Goal: Task Accomplishment & Management: Use online tool/utility

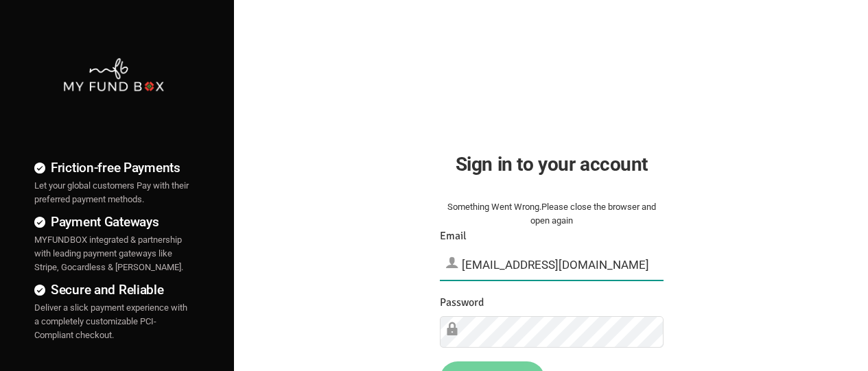
type input "[EMAIL_ADDRESS][DOMAIN_NAME]"
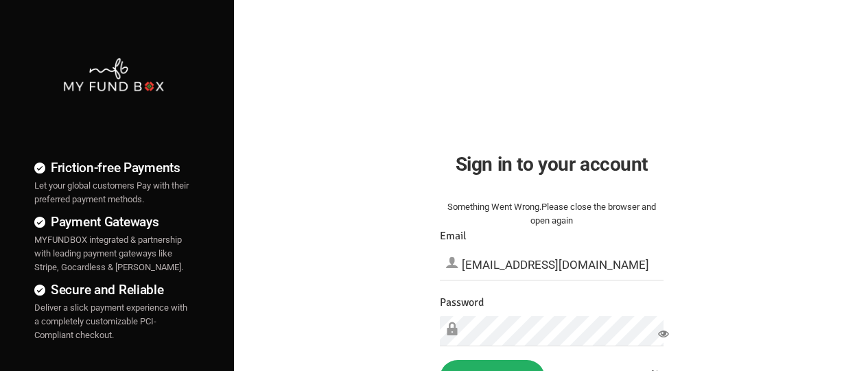
click at [492, 366] on button "Sign in" at bounding box center [492, 378] width 105 height 36
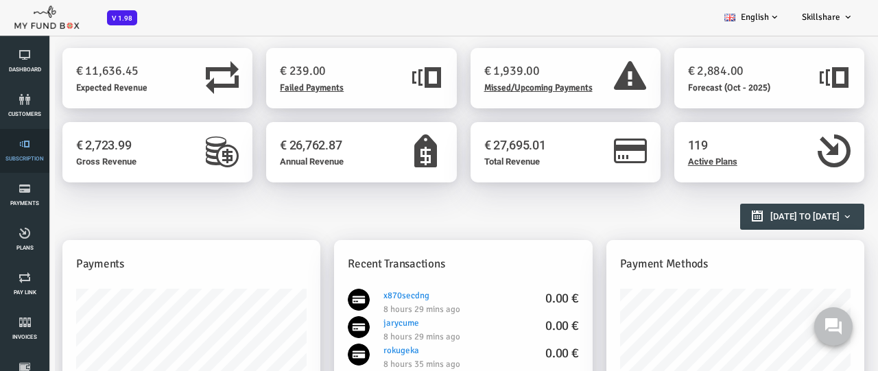
click at [25, 151] on link "Subscription" at bounding box center [24, 151] width 41 height 44
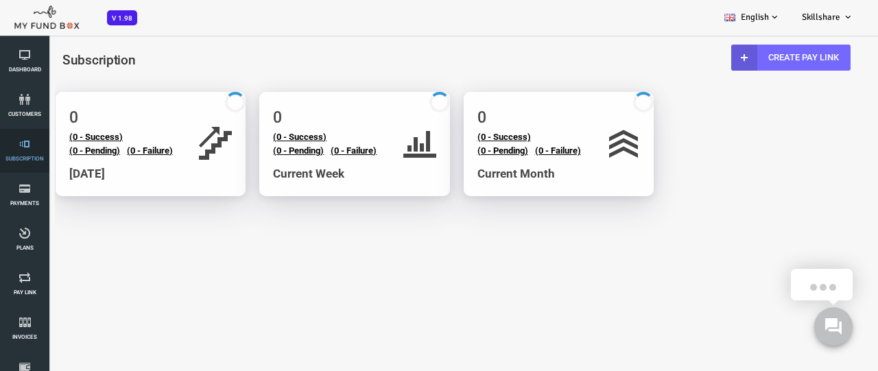
select select "100"
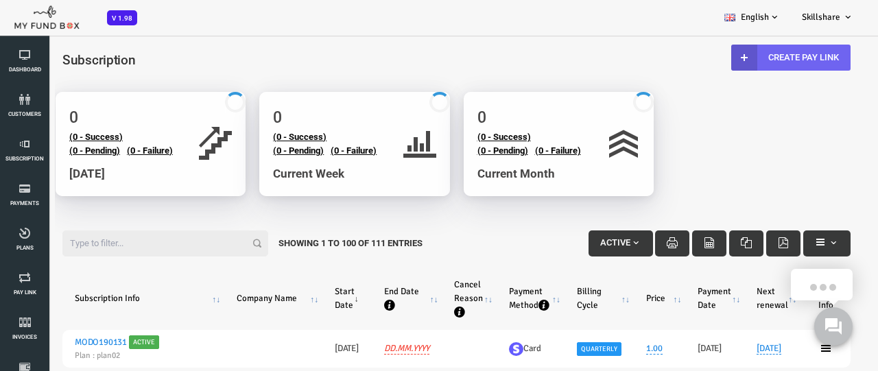
click at [754, 57] on link "Create Pay Link" at bounding box center [755, 58] width 119 height 26
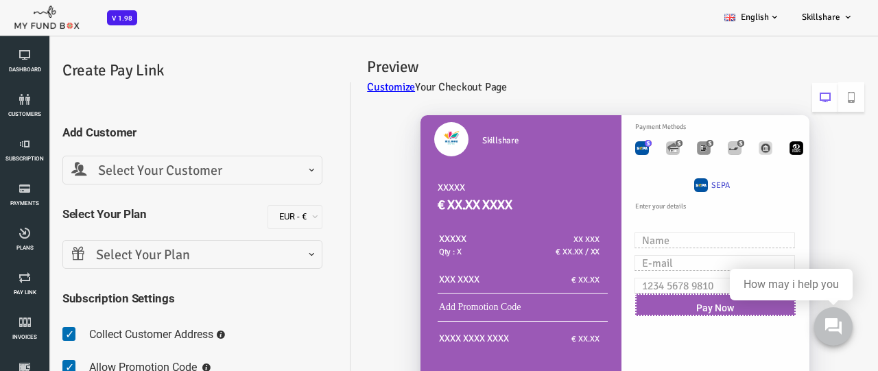
click at [156, 170] on span "Select Your Customer" at bounding box center [157, 171] width 242 height 21
